Goal: Transaction & Acquisition: Book appointment/travel/reservation

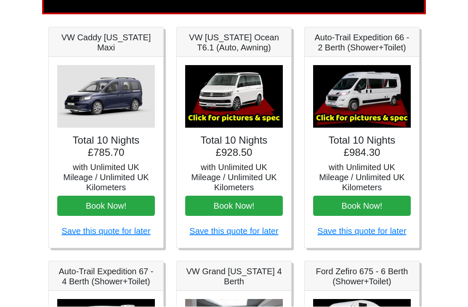
scroll to position [111, 0]
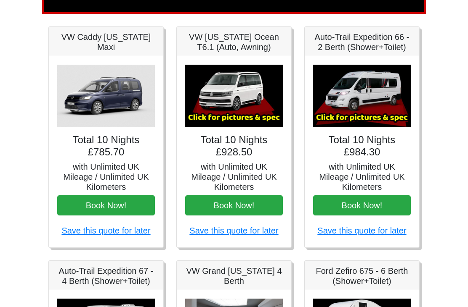
click at [252, 102] on img at bounding box center [234, 96] width 98 height 63
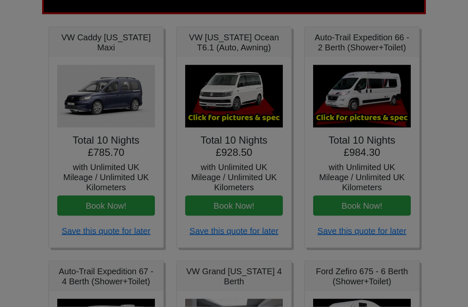
scroll to position [112, 0]
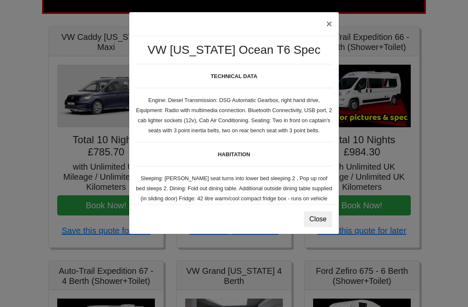
click at [327, 224] on button "Close" at bounding box center [318, 220] width 28 height 16
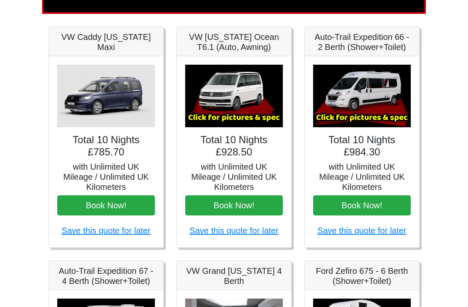
click at [246, 172] on h5 "with Unlimited UK Mileage / Unlimited UK Kilometers" at bounding box center [234, 177] width 98 height 30
click at [260, 43] on h5 "VW [US_STATE] Ocean T6.1 (Auto, Awning)" at bounding box center [234, 42] width 98 height 20
click at [261, 113] on img at bounding box center [234, 96] width 98 height 63
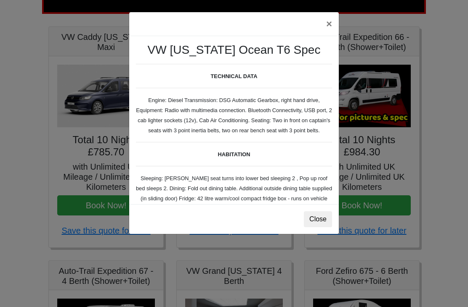
scroll to position [0, 0]
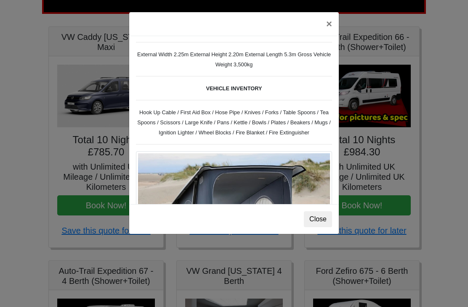
click at [329, 26] on button "×" at bounding box center [328, 24] width 19 height 24
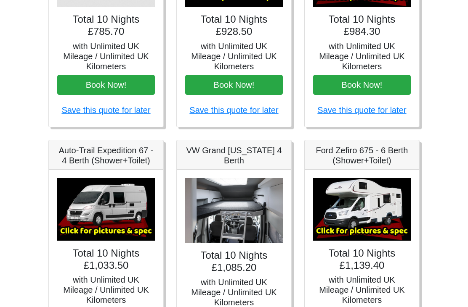
scroll to position [232, 0]
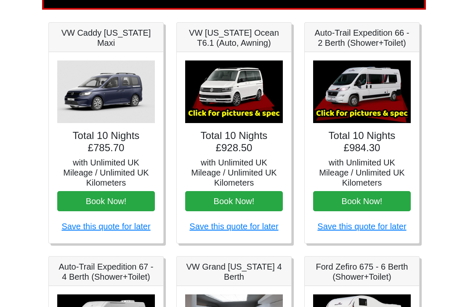
click at [249, 101] on img at bounding box center [234, 92] width 98 height 63
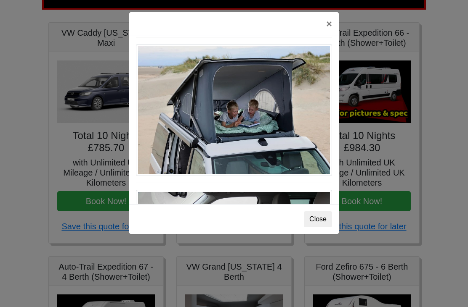
scroll to position [371, 0]
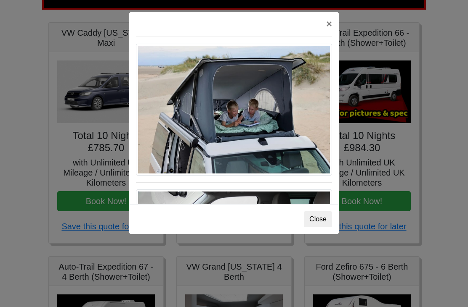
click at [282, 135] on img at bounding box center [234, 110] width 196 height 132
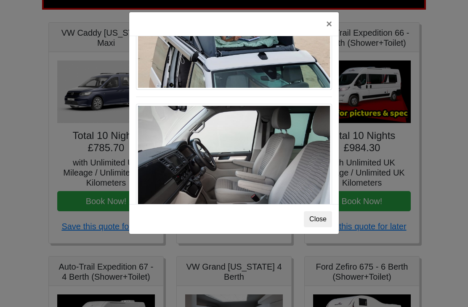
scroll to position [463, 0]
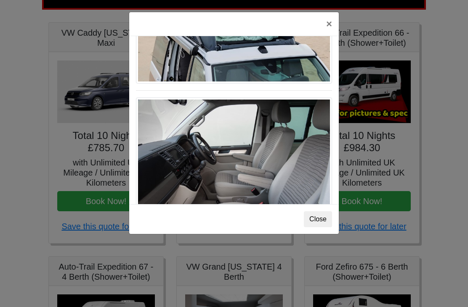
click at [280, 168] on img at bounding box center [234, 164] width 196 height 132
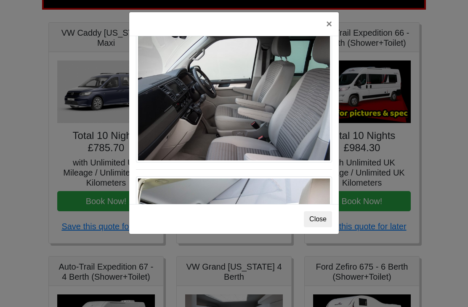
scroll to position [529, 0]
click at [331, 224] on button "Close" at bounding box center [318, 220] width 28 height 16
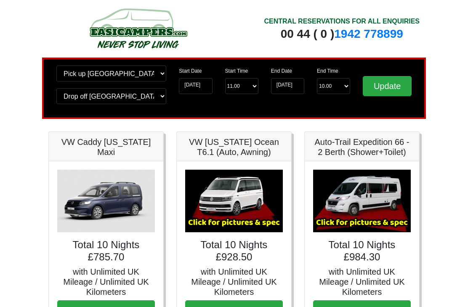
scroll to position [0, 0]
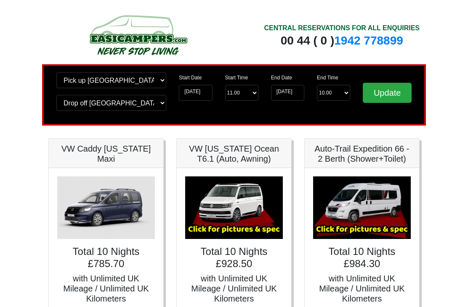
click at [159, 80] on select "Change pick up location? Pick up Wolverhampton Birmingham Airport Blackburn Lan…" at bounding box center [111, 80] width 110 height 16
select select "WOL"
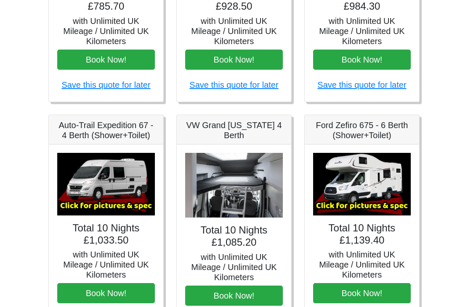
scroll to position [258, 0]
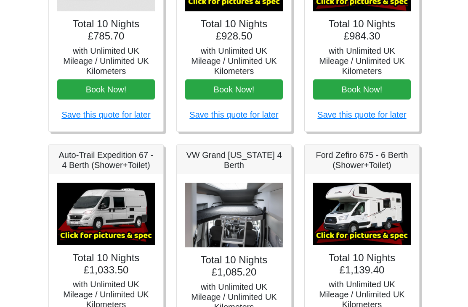
click at [246, 221] on img at bounding box center [234, 215] width 98 height 65
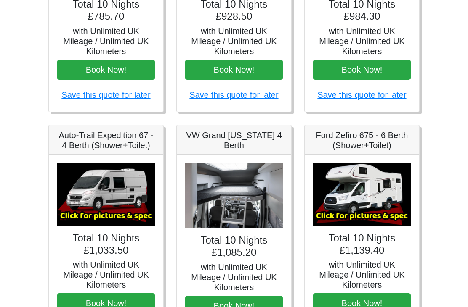
scroll to position [247, 0]
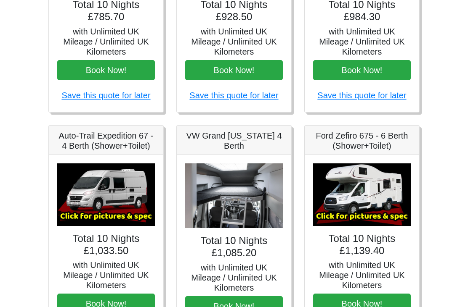
click at [241, 206] on img at bounding box center [234, 196] width 98 height 65
click at [242, 204] on img at bounding box center [234, 196] width 98 height 65
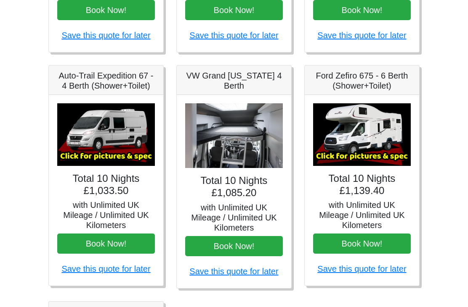
scroll to position [307, 0]
click at [241, 141] on img at bounding box center [234, 135] width 98 height 65
click at [249, 192] on h4 "Total 10 Nights £1,085.20" at bounding box center [234, 187] width 98 height 24
click at [234, 207] on h5 "with Unlimited UK Mileage / Unlimited UK Kilometers" at bounding box center [234, 218] width 98 height 30
click at [231, 147] on img at bounding box center [234, 135] width 98 height 65
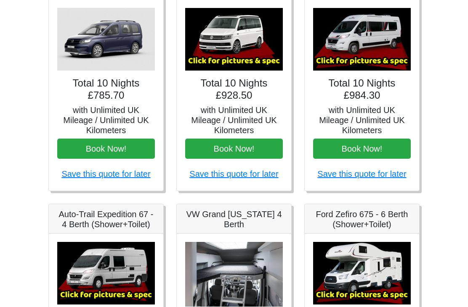
scroll to position [143, 0]
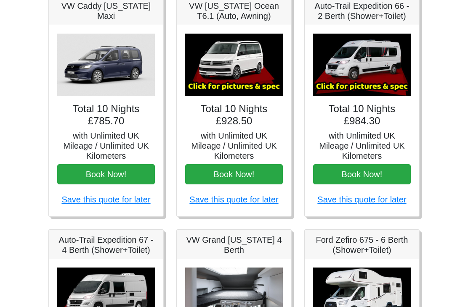
click at [243, 77] on img at bounding box center [234, 65] width 98 height 63
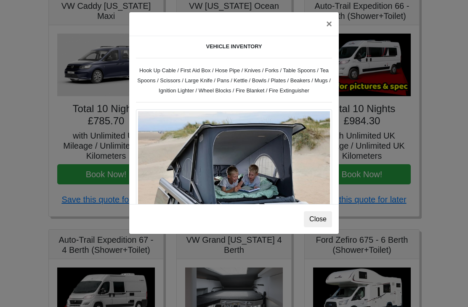
click at [332, 26] on button "×" at bounding box center [328, 24] width 19 height 24
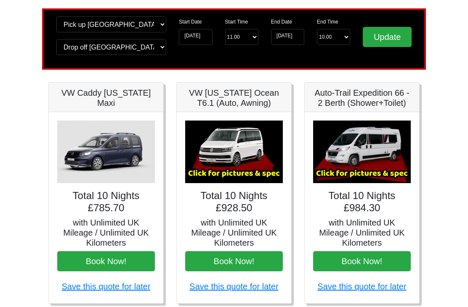
scroll to position [55, 0]
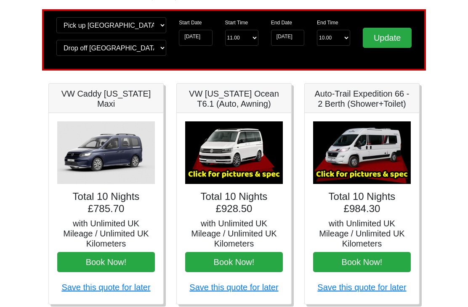
click at [242, 154] on img at bounding box center [234, 153] width 98 height 63
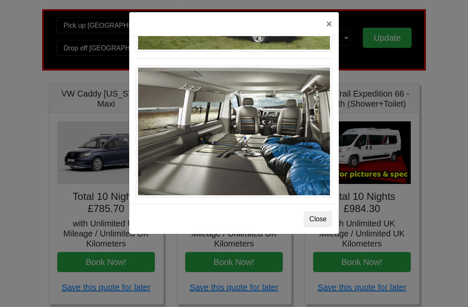
scroll to position [938, 0]
click at [331, 24] on button "×" at bounding box center [328, 24] width 19 height 24
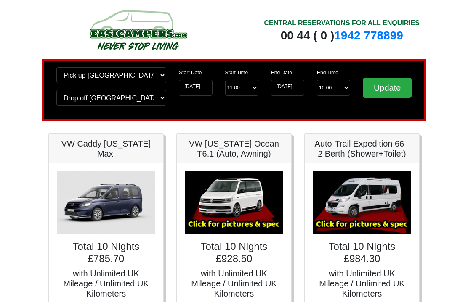
scroll to position [5, 0]
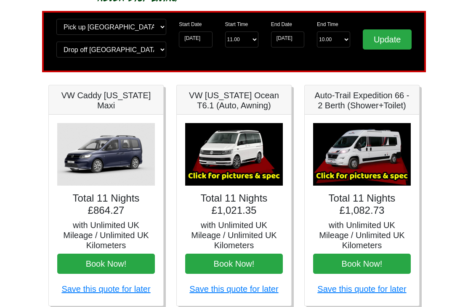
scroll to position [53, 0]
click at [248, 160] on img at bounding box center [234, 154] width 98 height 63
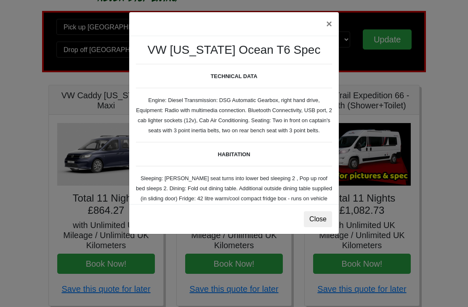
click at [314, 214] on button "Close" at bounding box center [318, 220] width 28 height 16
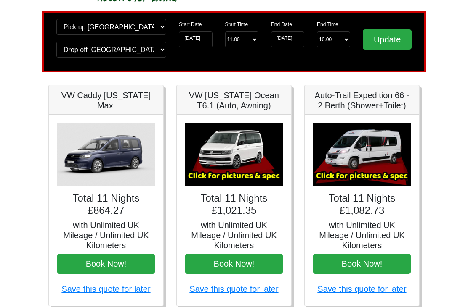
click at [246, 147] on img at bounding box center [234, 154] width 98 height 63
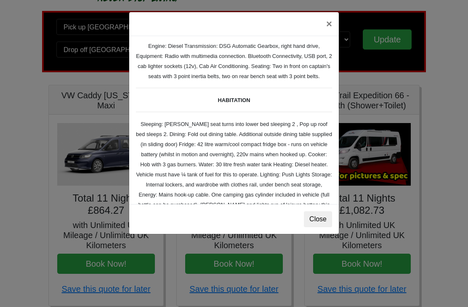
scroll to position [51, 0]
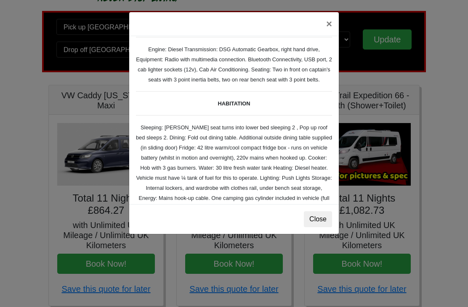
click at [319, 108] on div "VW California Ocean T6 Spec TECHNICAL DATA Engine: Diesel Transmission: DSG Aut…" at bounding box center [233, 120] width 209 height 168
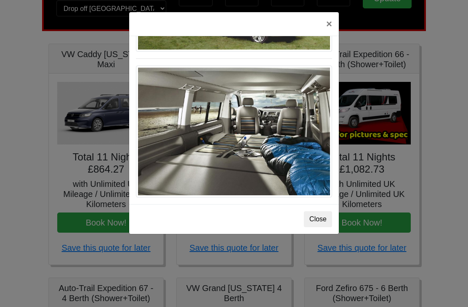
scroll to position [938, 0]
click at [327, 26] on button "×" at bounding box center [328, 24] width 19 height 24
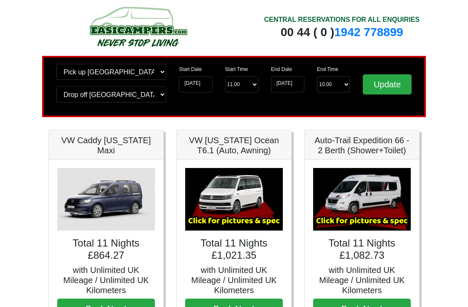
scroll to position [0, 0]
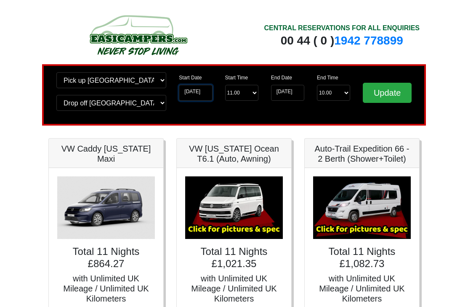
click at [200, 90] on input "11-04-2026" at bounding box center [195, 93] width 33 height 16
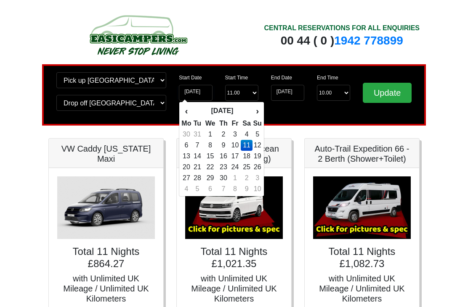
click at [262, 108] on th "›" at bounding box center [256, 111] width 9 height 14
click at [262, 110] on div "‹ May 2026 › Mo Tu We Th Fr Sa Su 27 28 29 30 1 2 3 4 5 6 7 8 9 10 11 12 13 14 …" at bounding box center [221, 149] width 85 height 95
click at [258, 113] on th "›" at bounding box center [256, 111] width 9 height 14
click at [260, 114] on th "›" at bounding box center [256, 111] width 9 height 14
click at [261, 108] on th "›" at bounding box center [256, 111] width 9 height 14
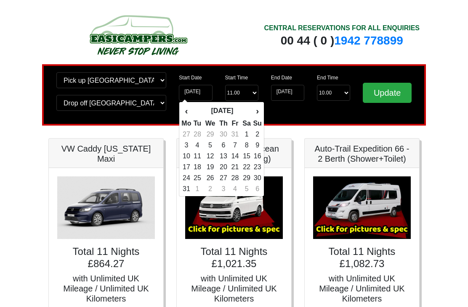
click at [237, 179] on td "28" at bounding box center [234, 178] width 11 height 11
type input "[DATE]"
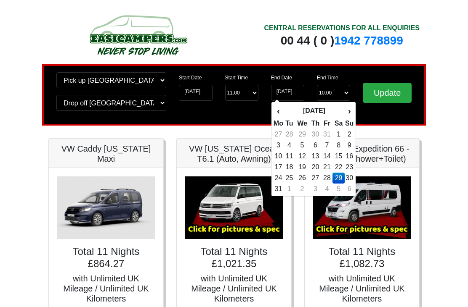
click at [329, 177] on td "28" at bounding box center [326, 178] width 11 height 11
type input "[DATE]"
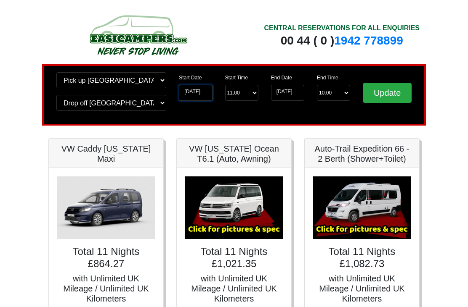
click at [198, 94] on input "[DATE]" at bounding box center [195, 93] width 33 height 16
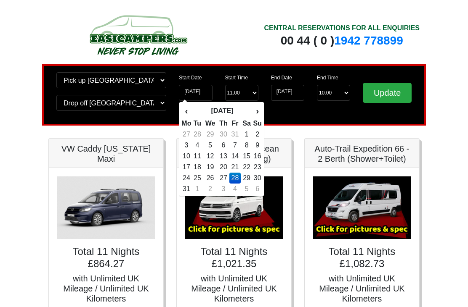
click at [225, 178] on td "27" at bounding box center [223, 178] width 12 height 11
type input "[DATE]"
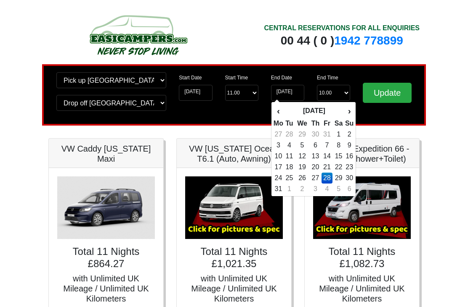
click at [281, 195] on div "‹ August 2026 › Mo Tu We Th Fr Sa Su 27 28 29 30 31 1 2 3 4 5 6 7 8 9 10 11 12 …" at bounding box center [313, 149] width 85 height 95
click at [394, 90] on input "Update" at bounding box center [387, 93] width 49 height 20
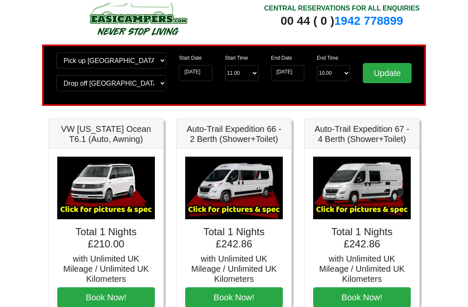
scroll to position [19, 0]
click at [198, 71] on input "[DATE]" at bounding box center [195, 74] width 33 height 16
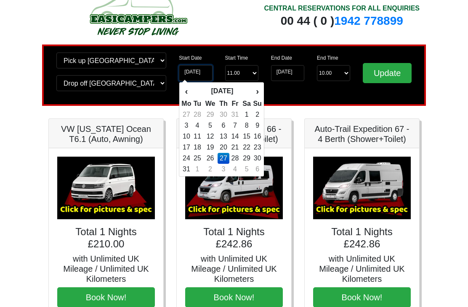
scroll to position [20, 0]
click at [223, 161] on td "27" at bounding box center [223, 158] width 12 height 11
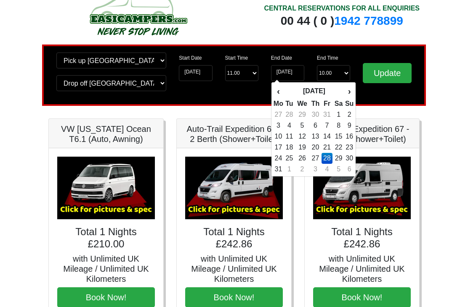
click at [280, 168] on td "31" at bounding box center [278, 169] width 11 height 11
type input "[DATE]"
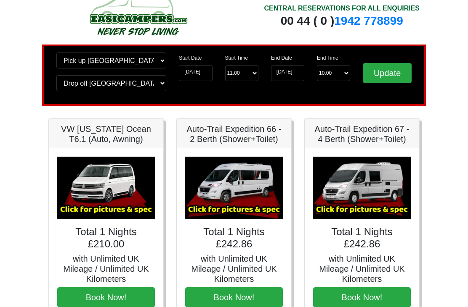
click at [385, 75] on input "Update" at bounding box center [387, 73] width 49 height 20
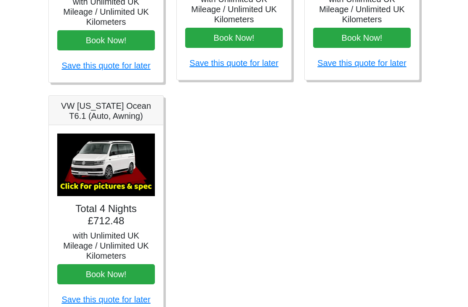
scroll to position [517, 0]
